Goal: Transaction & Acquisition: Purchase product/service

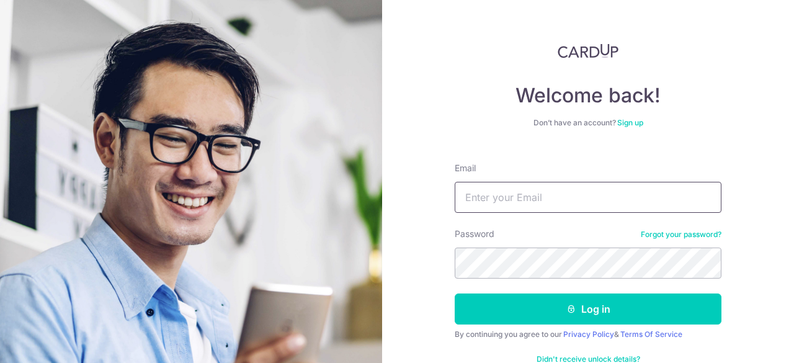
drag, startPoint x: 0, startPoint y: 0, endPoint x: 529, endPoint y: 197, distance: 563.9
click at [529, 197] on input "Email" at bounding box center [588, 197] width 267 height 31
type input "victorker88@gmail.com"
click at [455, 293] on button "Log in" at bounding box center [588, 308] width 267 height 31
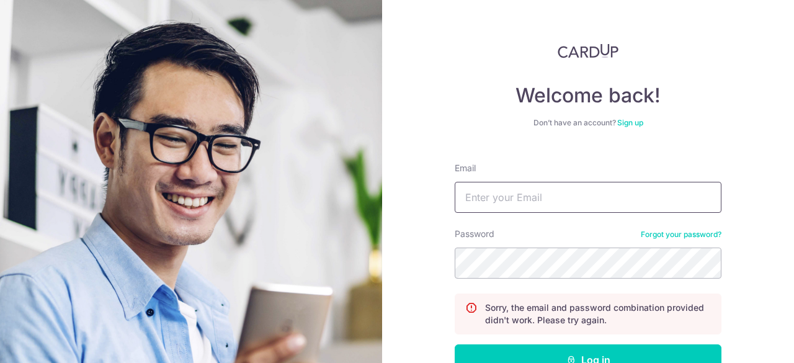
click at [527, 202] on input "Email" at bounding box center [588, 197] width 267 height 31
type input "[EMAIL_ADDRESS][DOMAIN_NAME]"
click at [455, 344] on button "Log in" at bounding box center [588, 359] width 267 height 31
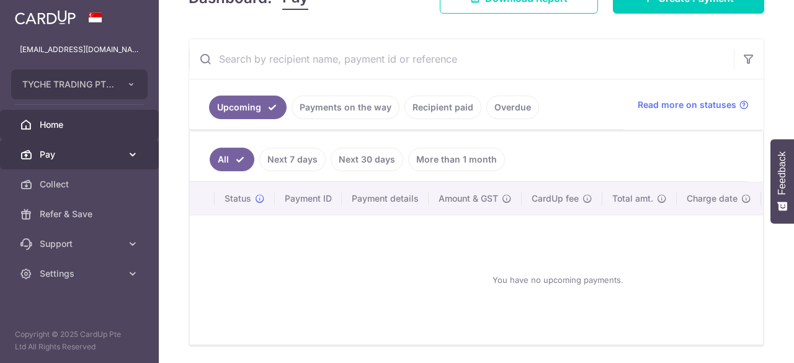
click at [60, 158] on span "Pay" at bounding box center [81, 154] width 82 height 12
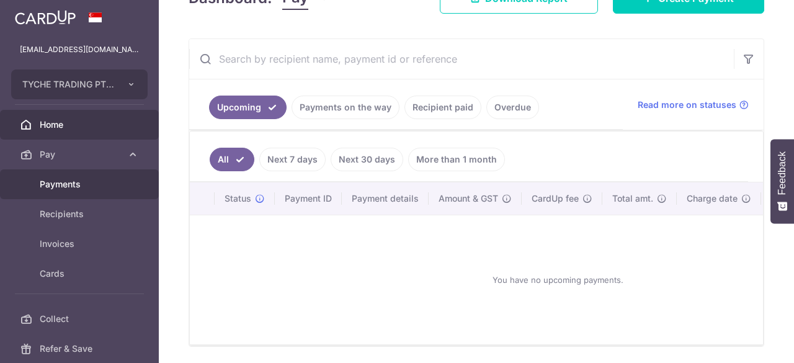
click at [72, 192] on link "Payments" at bounding box center [79, 184] width 159 height 30
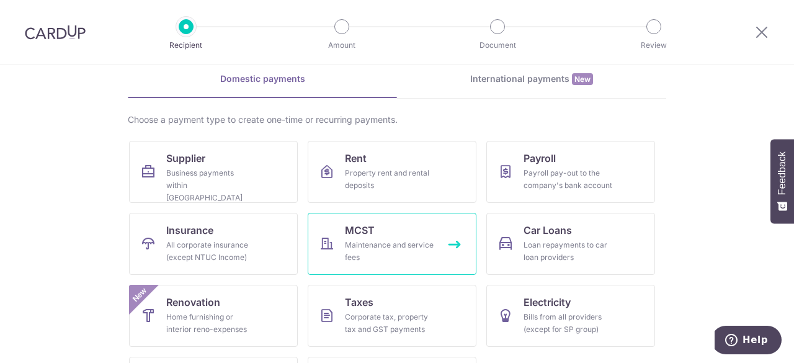
scroll to position [119, 0]
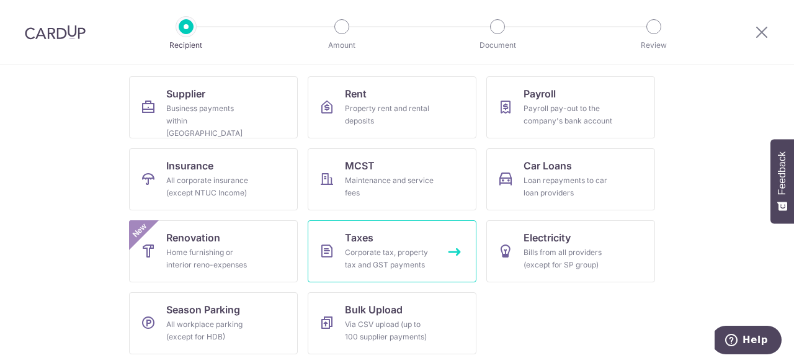
click at [333, 230] on link "Taxes Corporate tax, property tax and GST payments" at bounding box center [392, 251] width 169 height 62
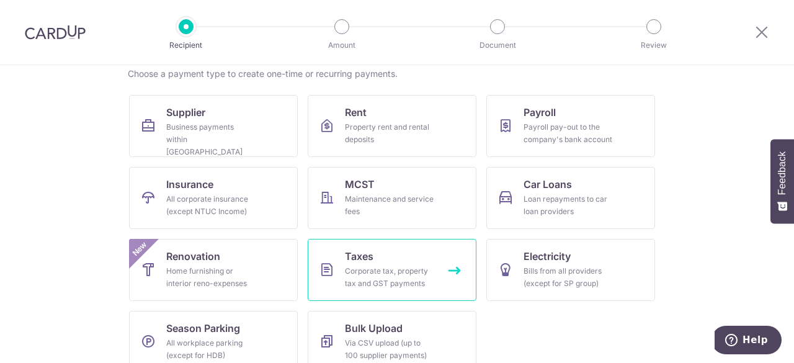
scroll to position [119, 0]
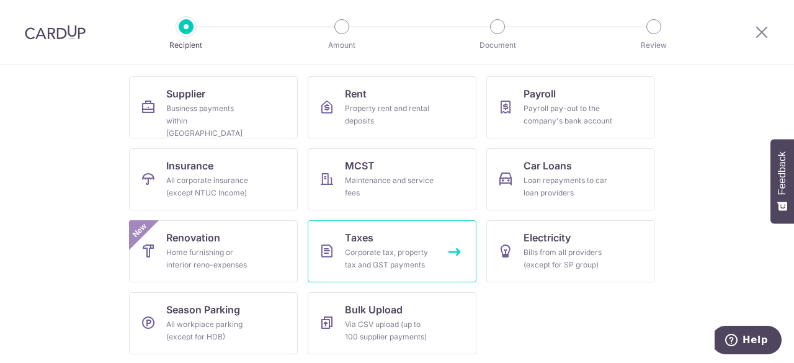
click at [442, 239] on link "Taxes Corporate tax, property tax and GST payments" at bounding box center [392, 251] width 169 height 62
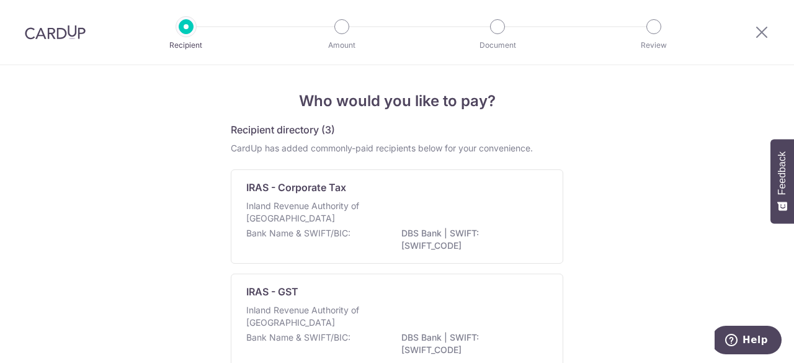
click at [374, 128] on div "Recipient directory (3)" at bounding box center [397, 129] width 332 height 15
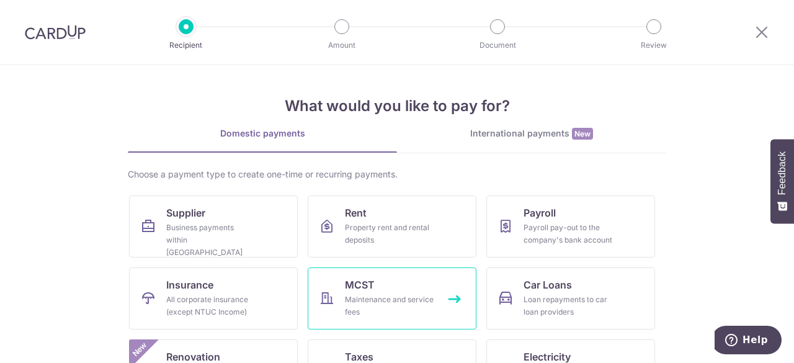
scroll to position [119, 0]
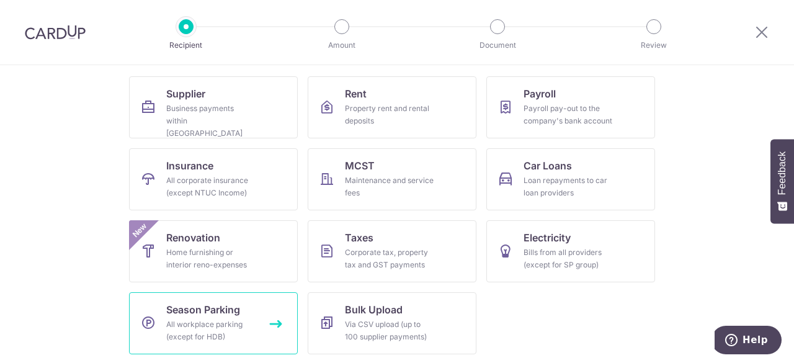
click at [158, 336] on link "Season Parking All workplace parking (except for HDB)" at bounding box center [213, 323] width 169 height 62
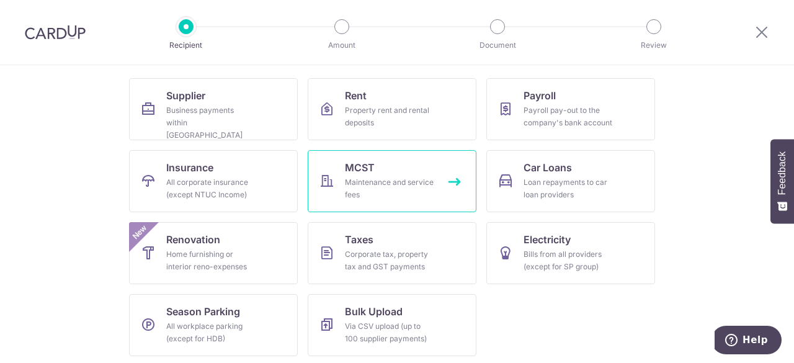
scroll to position [119, 0]
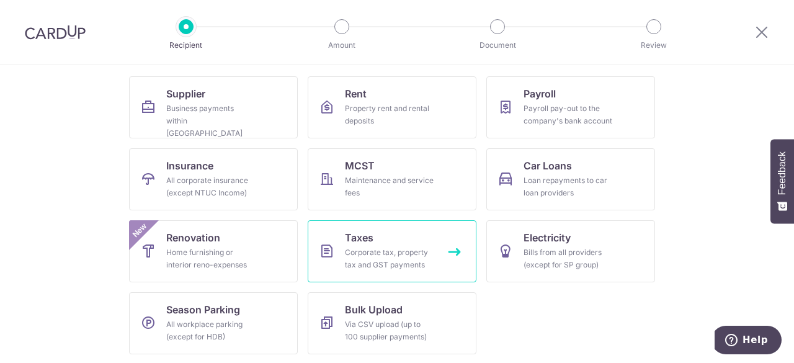
click at [396, 265] on div "Corporate tax, property tax and GST payments" at bounding box center [389, 258] width 89 height 25
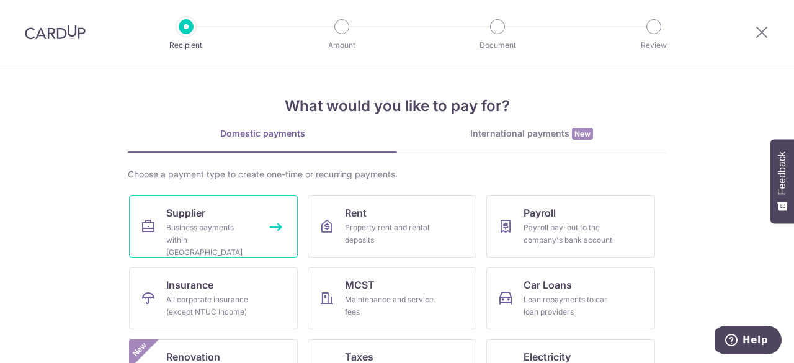
click at [241, 218] on link "Supplier Business payments within [GEOGRAPHIC_DATA]" at bounding box center [213, 226] width 169 height 62
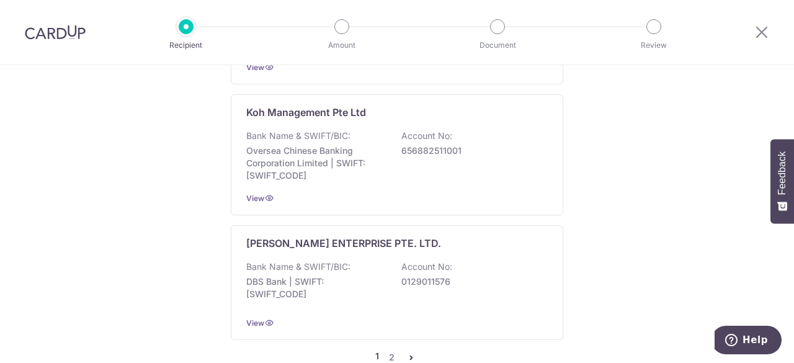
scroll to position [1440, 0]
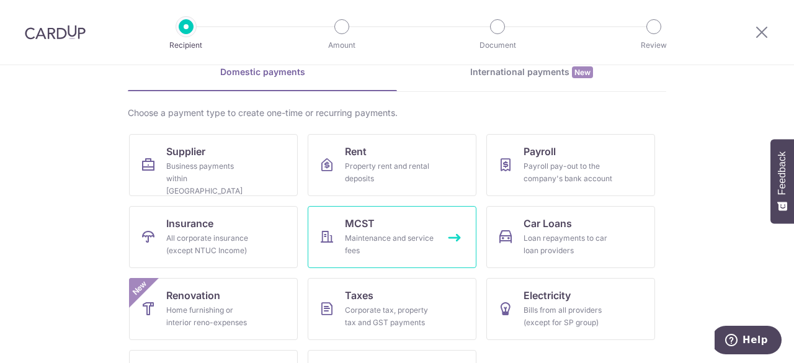
scroll to position [119, 0]
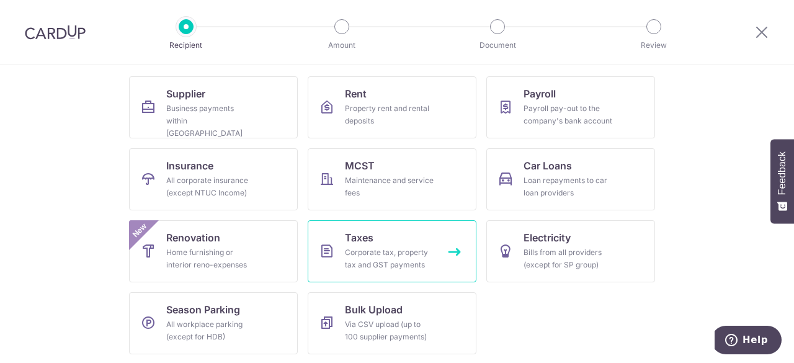
click at [416, 234] on link "Taxes Corporate tax, property tax and GST payments" at bounding box center [392, 251] width 169 height 62
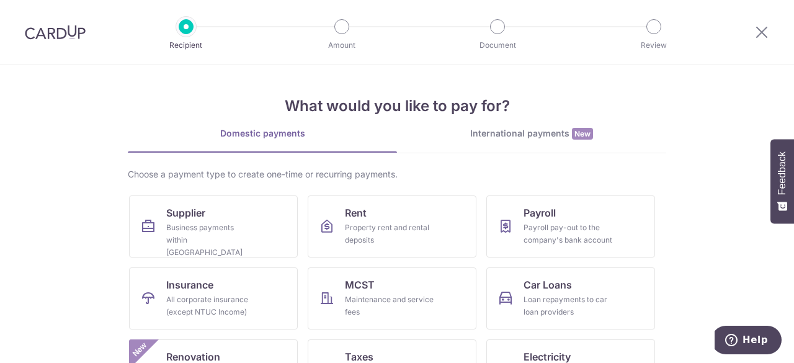
click at [264, 266] on ul "Supplier Business payments within Singapore Rent Property rent and rental depos…" at bounding box center [397, 339] width 536 height 288
click at [246, 231] on div "Business payments within Singapore" at bounding box center [210, 239] width 89 height 37
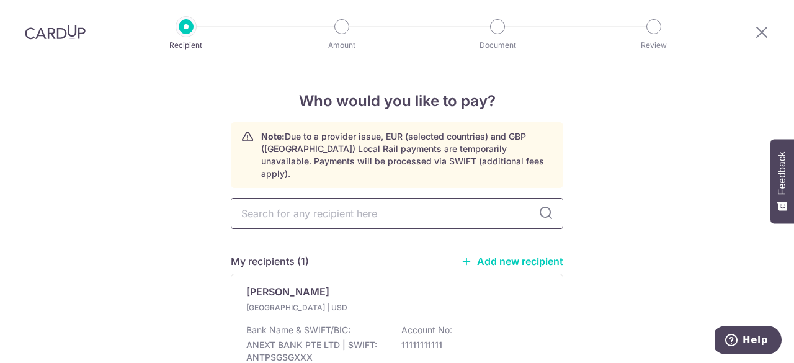
click at [372, 202] on input "text" at bounding box center [397, 213] width 332 height 31
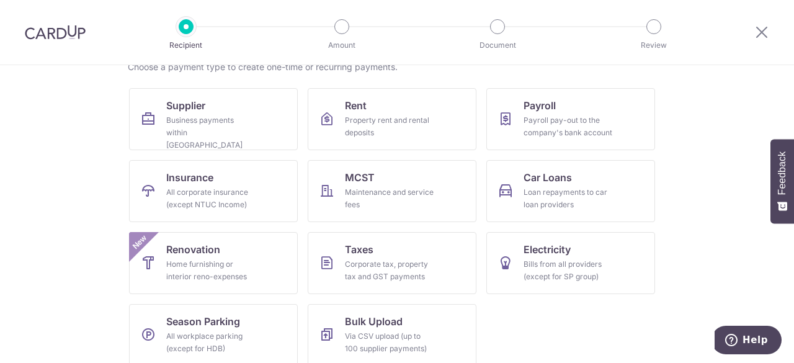
scroll to position [119, 0]
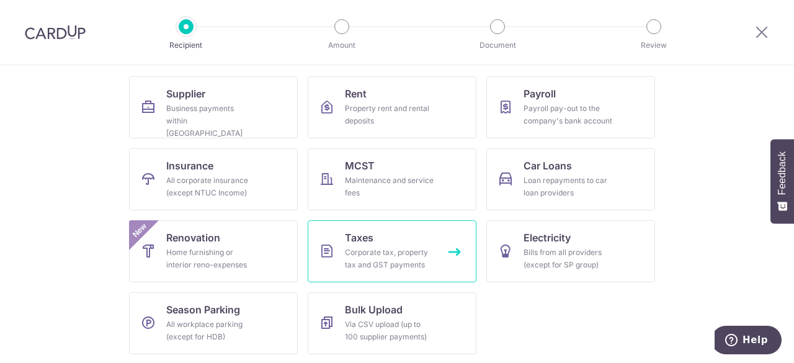
click at [425, 253] on div "Corporate tax, property tax and GST payments" at bounding box center [389, 258] width 89 height 25
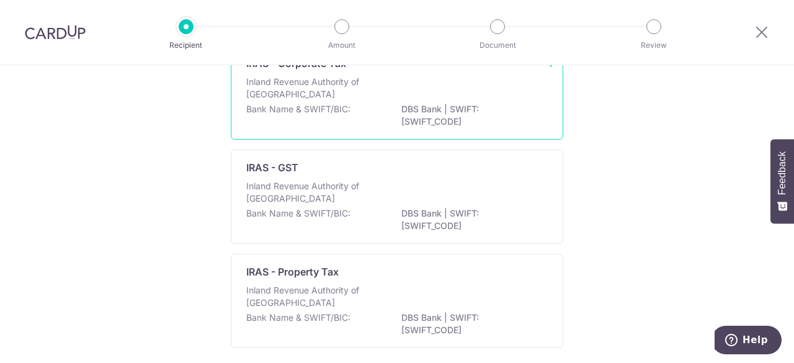
scroll to position [176, 0]
